Goal: Information Seeking & Learning: Learn about a topic

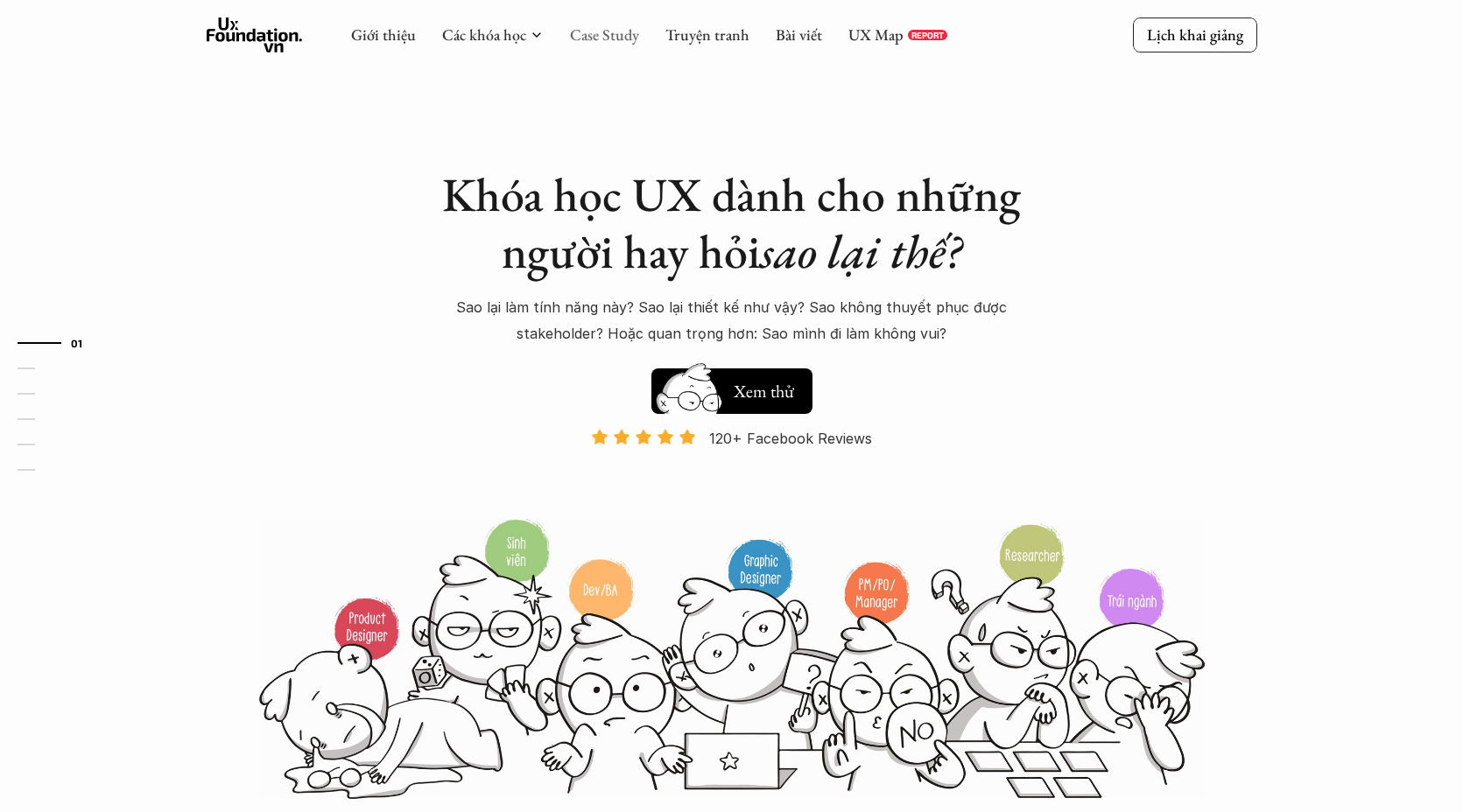
click at [586, 36] on link "Case Study" at bounding box center [605, 35] width 69 height 20
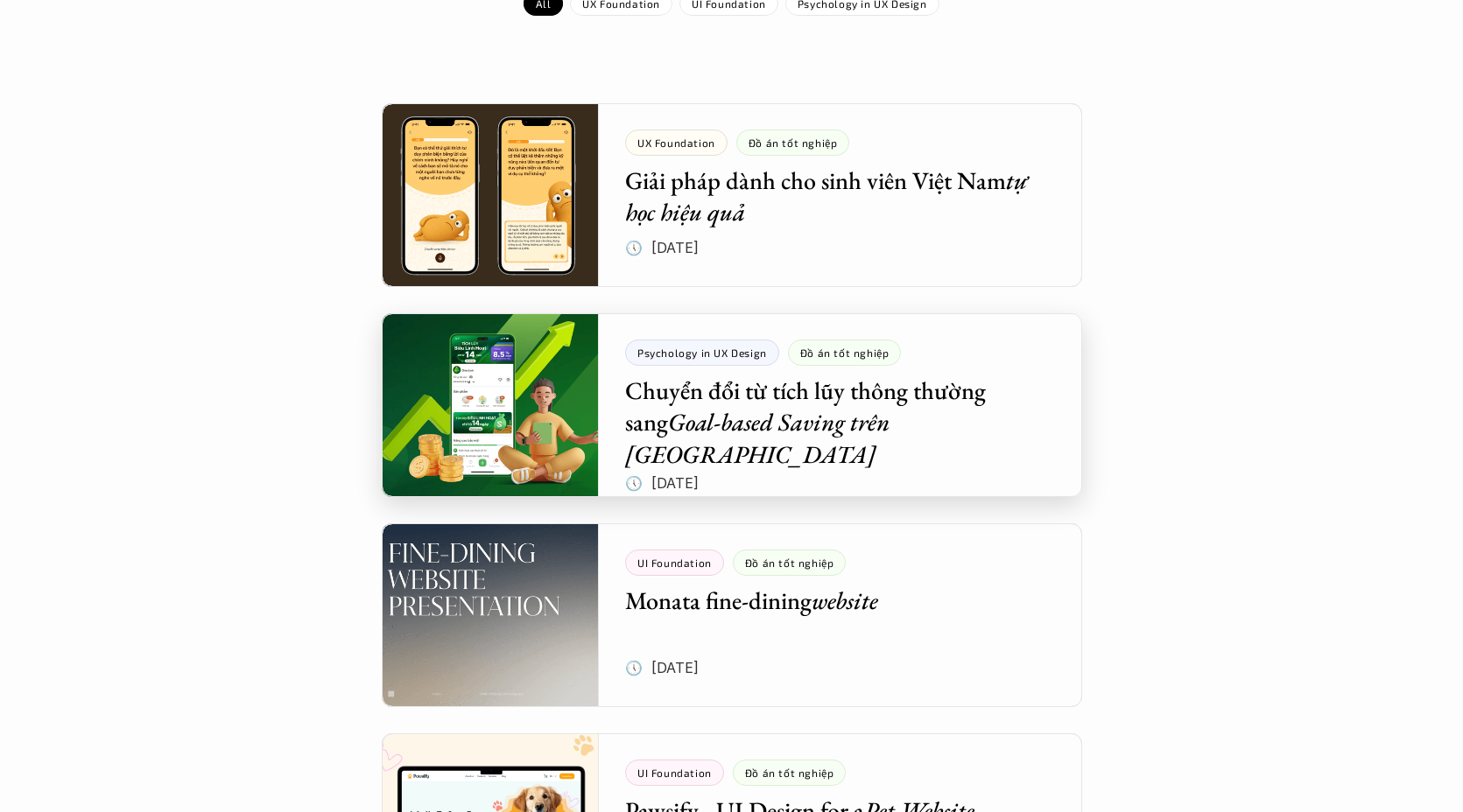
scroll to position [315, 0]
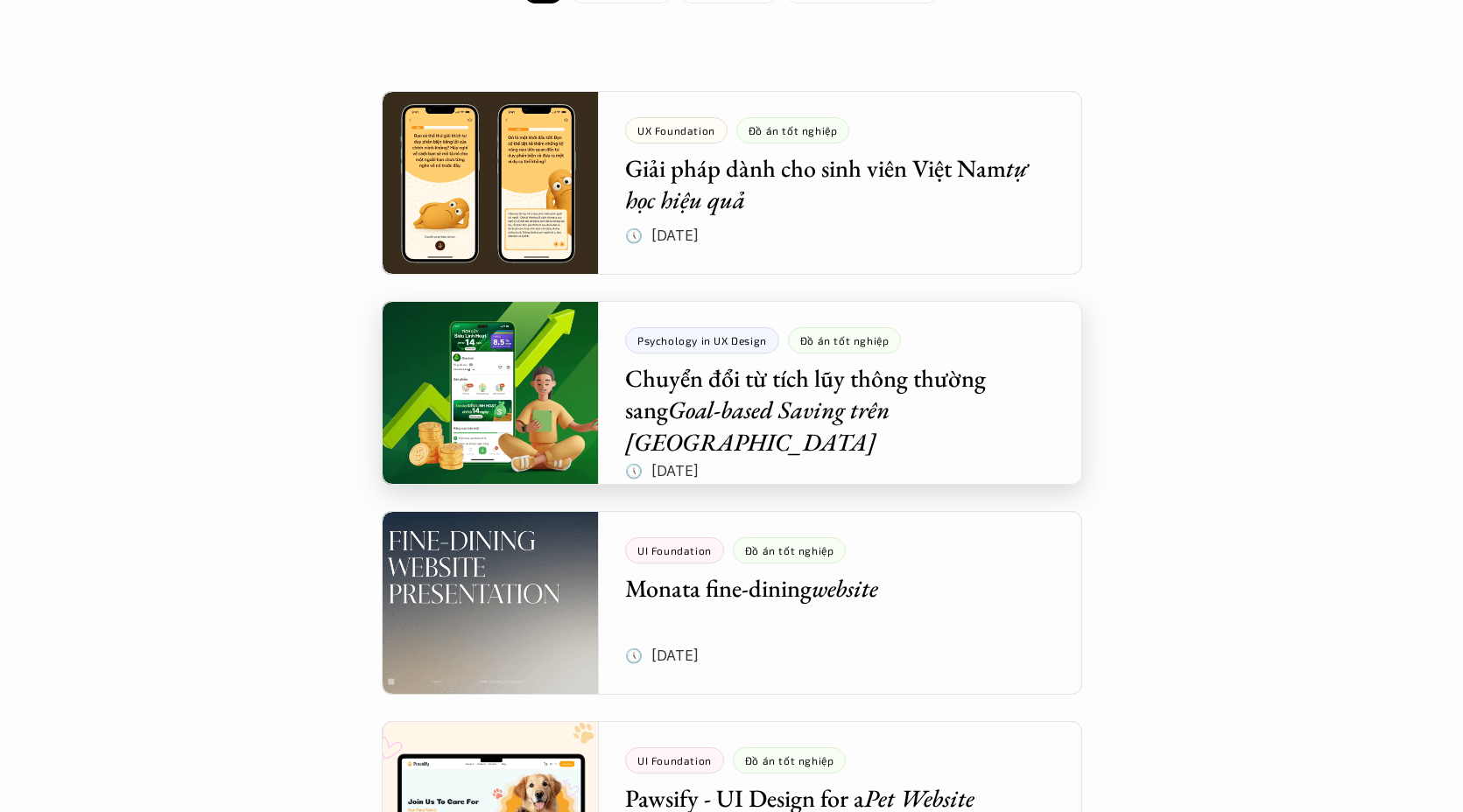
click at [685, 390] on div at bounding box center [731, 393] width 700 height 184
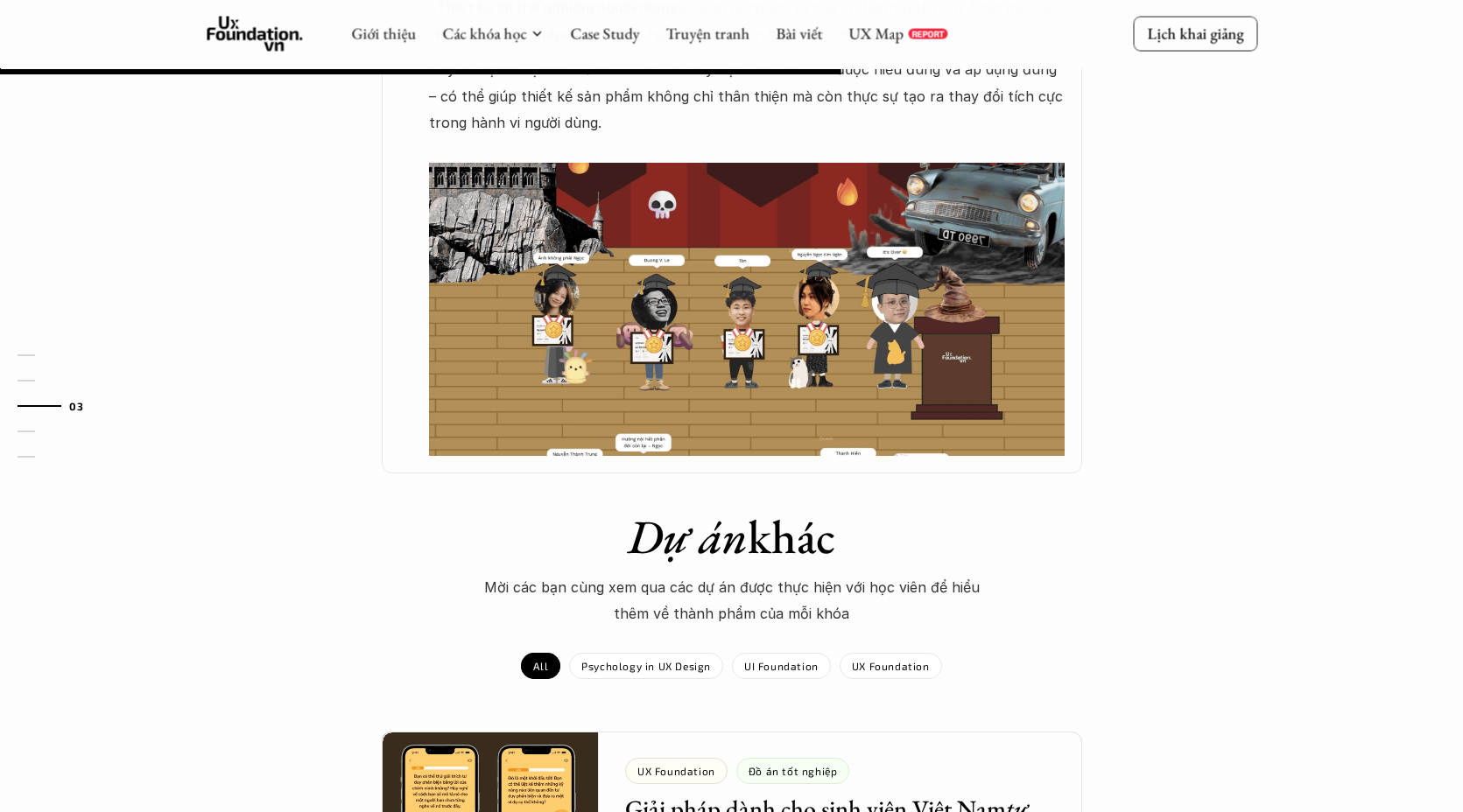
scroll to position [1432, 0]
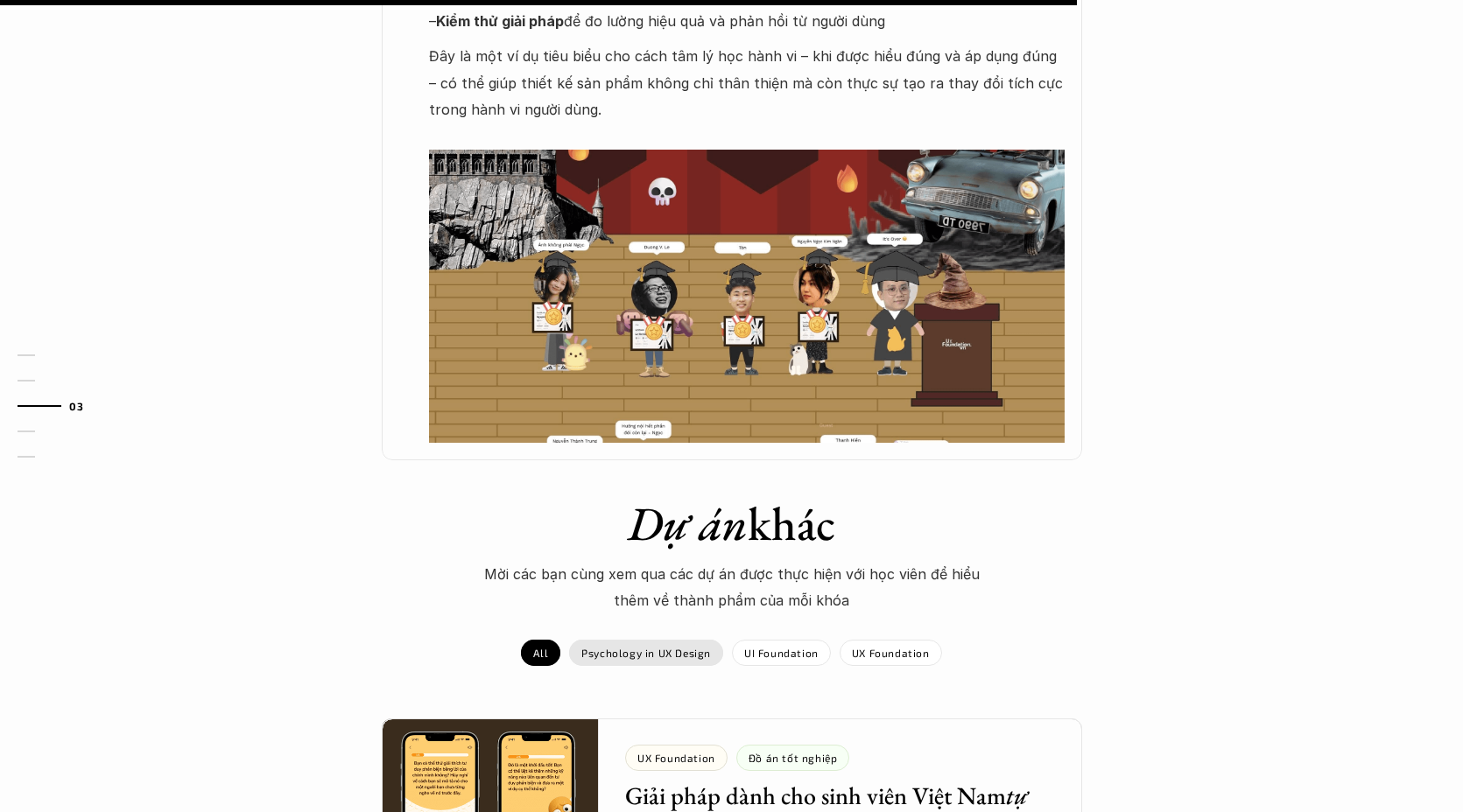
click at [687, 647] on p "Psychology in UX Design" at bounding box center [647, 653] width 130 height 12
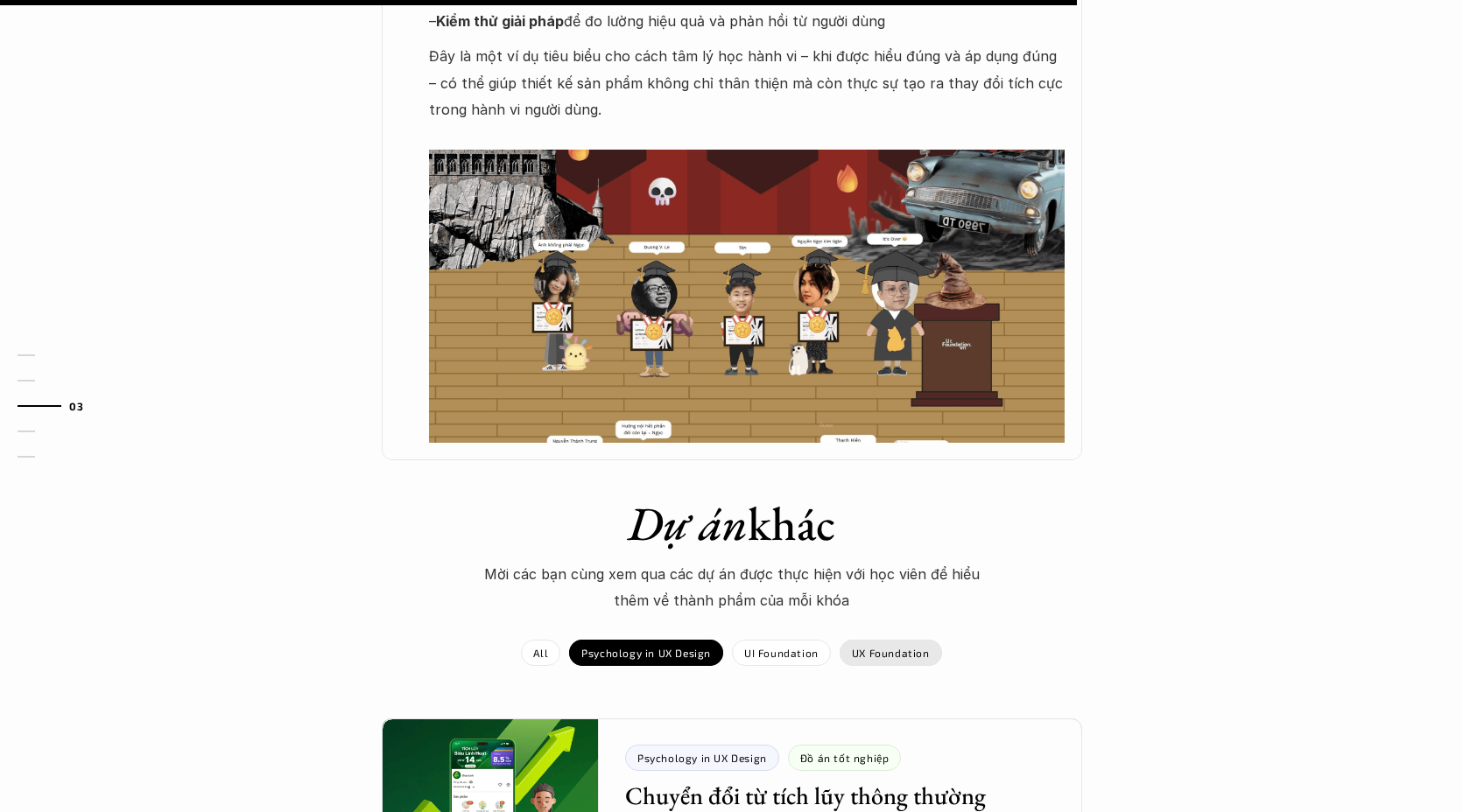
click at [904, 647] on p "UX Foundation" at bounding box center [891, 653] width 78 height 12
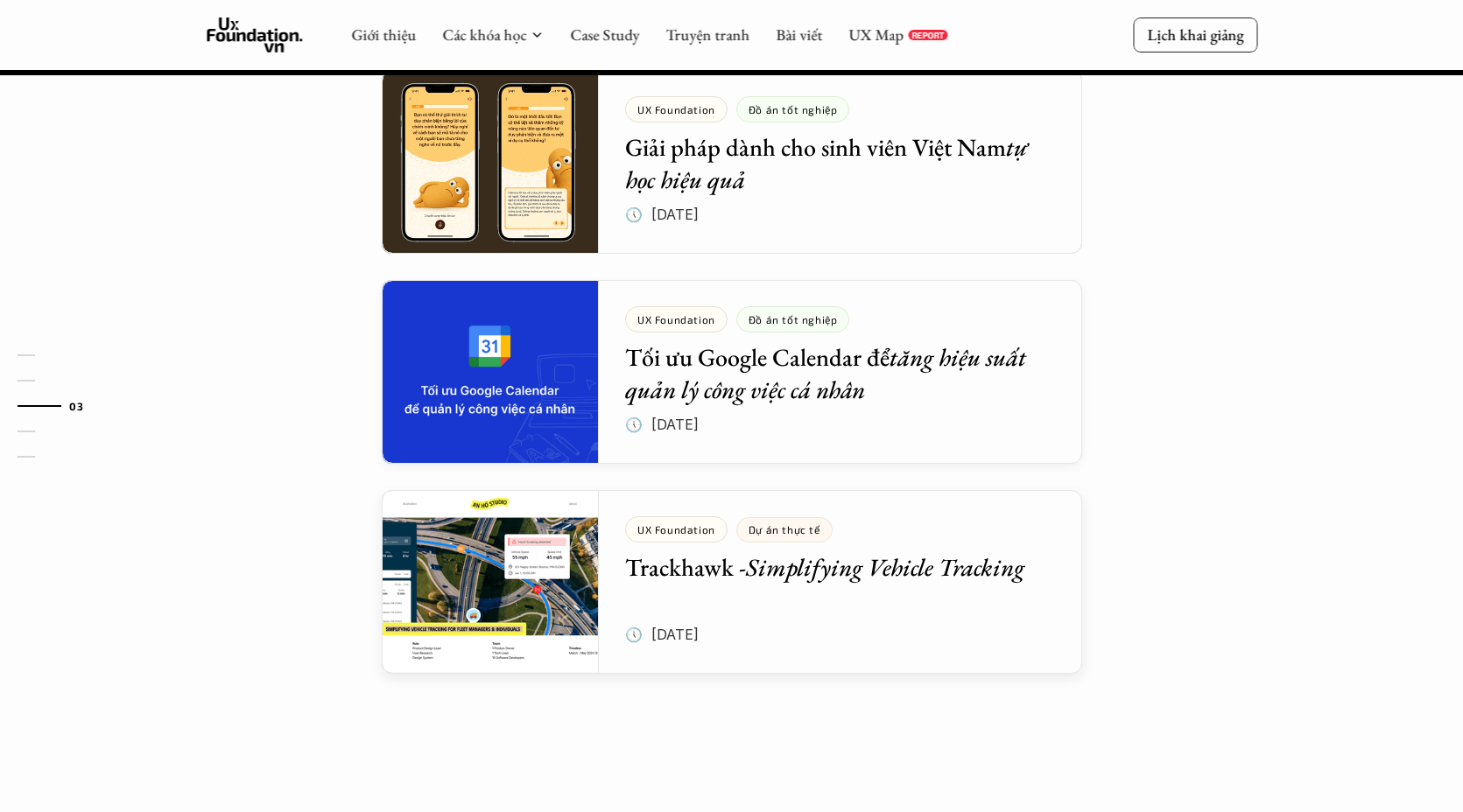
scroll to position [2071, 0]
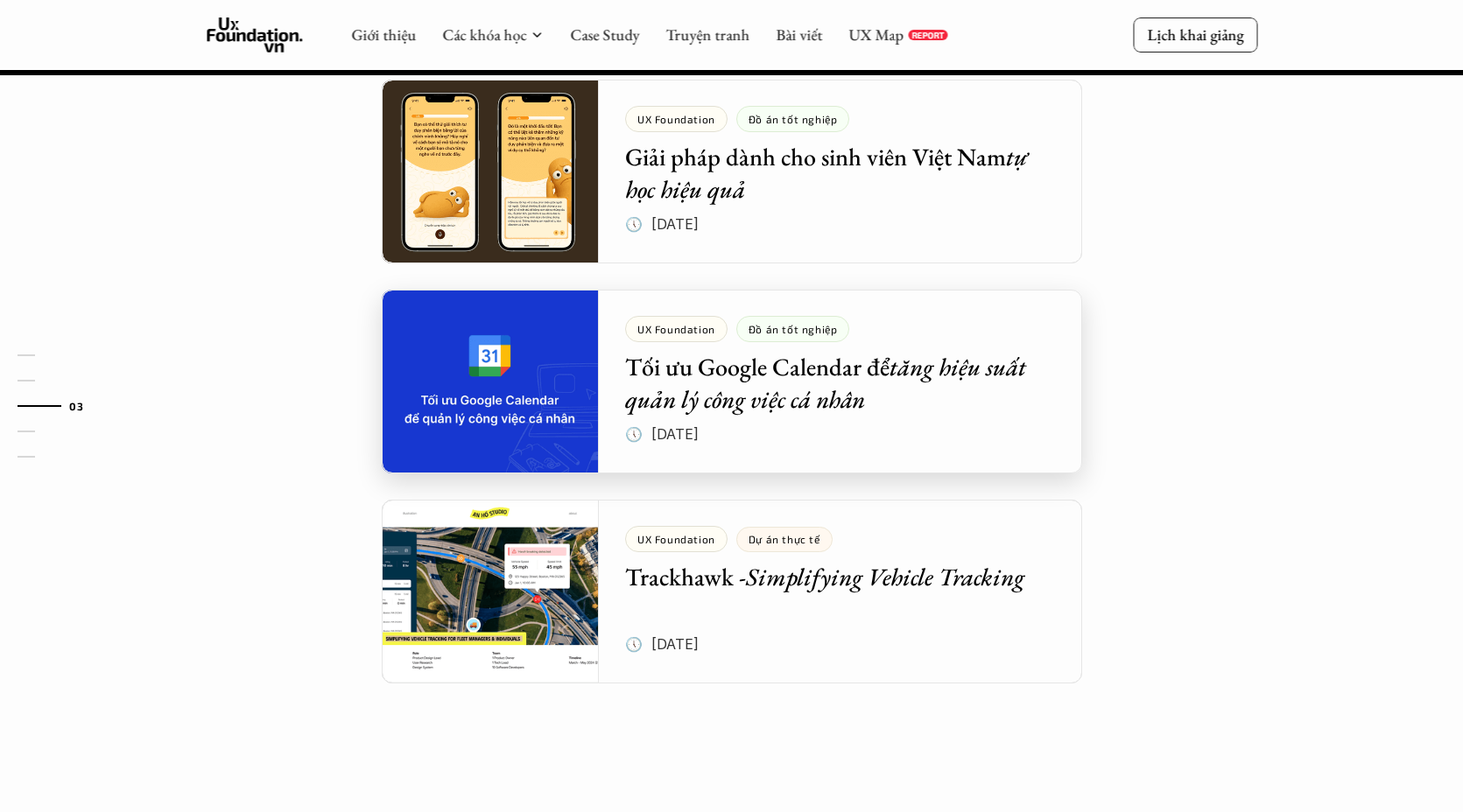
click at [784, 305] on div at bounding box center [731, 382] width 700 height 184
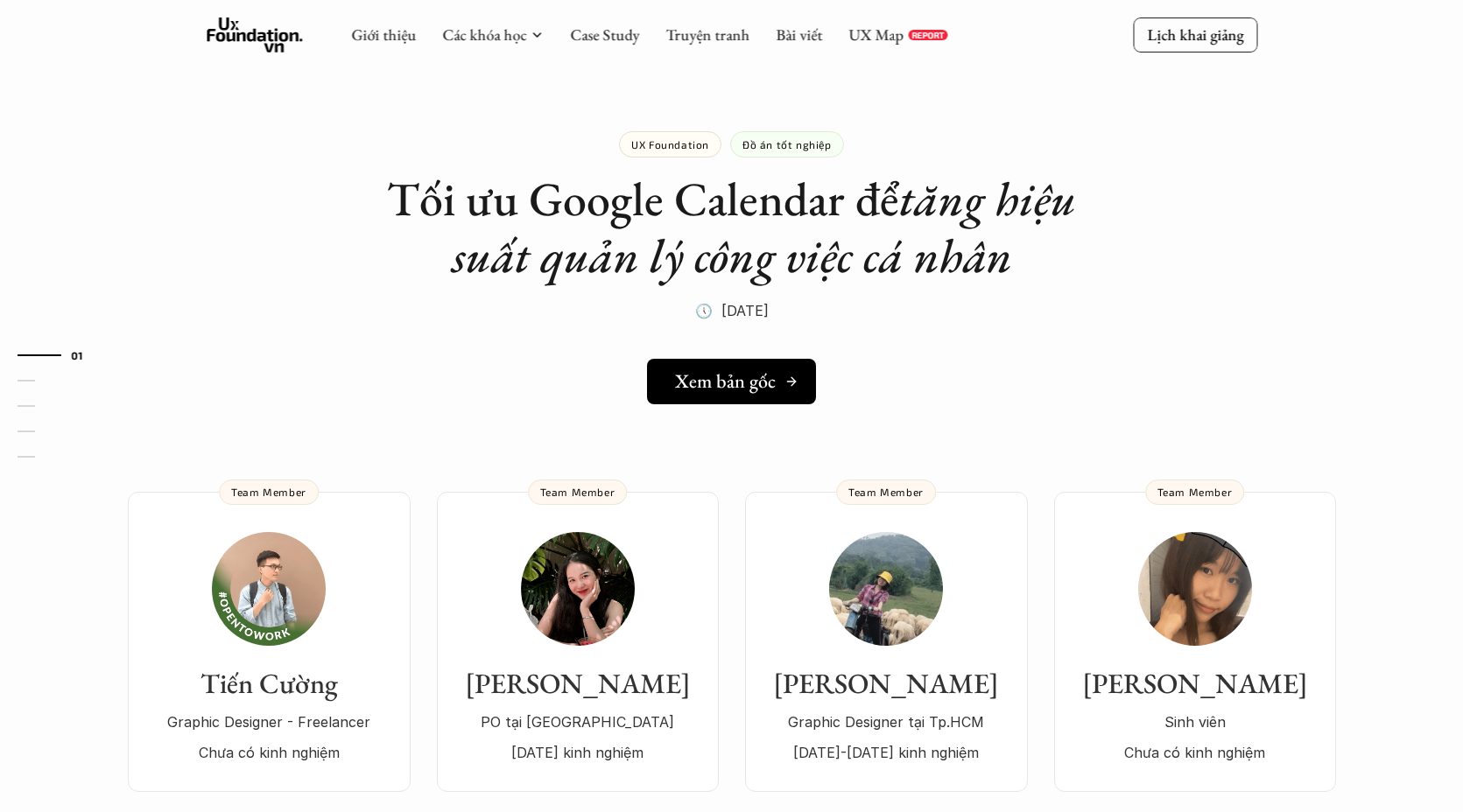
click at [717, 373] on h5 "Xem bản gốc" at bounding box center [725, 382] width 100 height 23
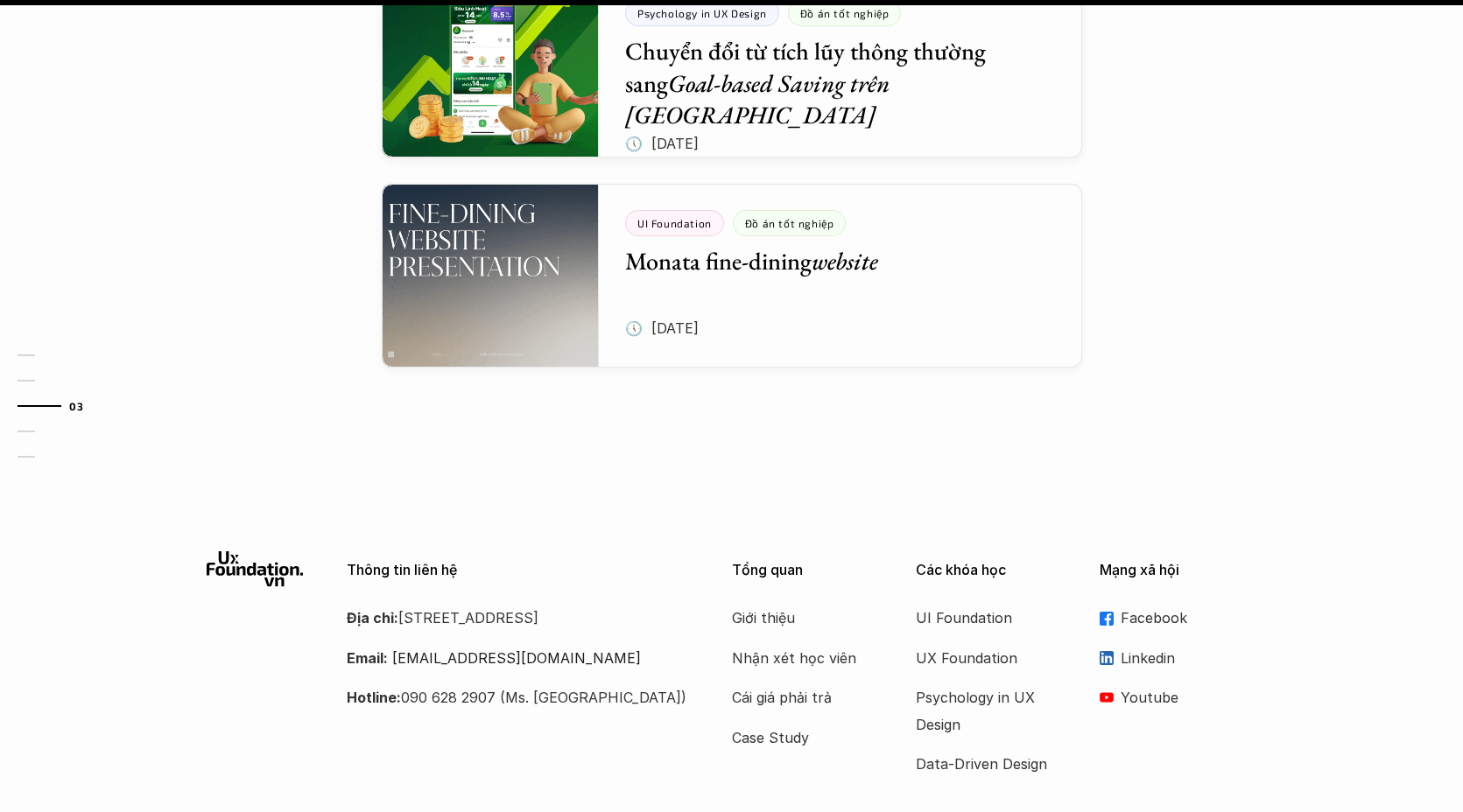
scroll to position [2379, 0]
